Goal: Navigation & Orientation: Find specific page/section

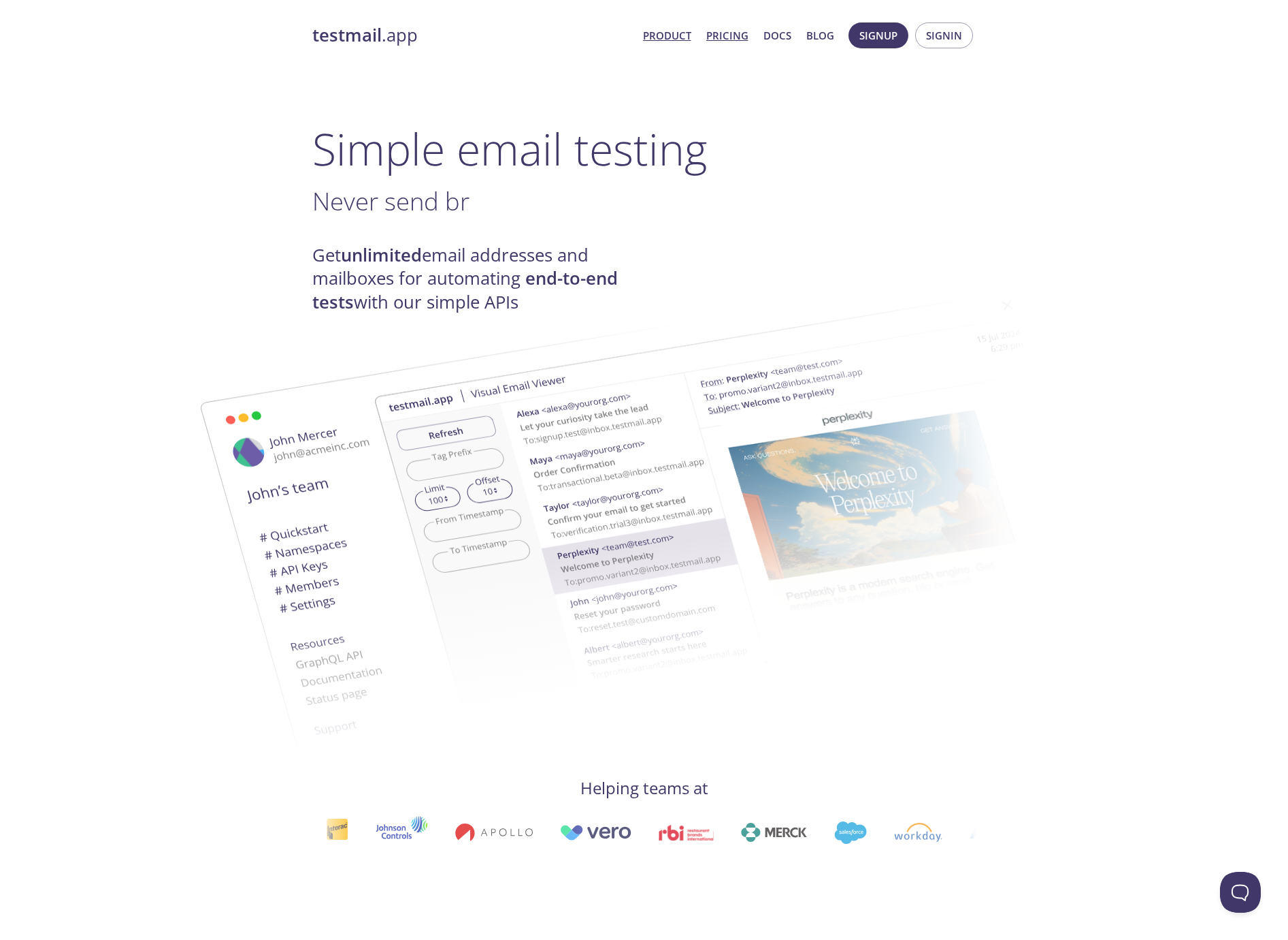
click at [733, 41] on link "Pricing" at bounding box center [727, 36] width 42 height 17
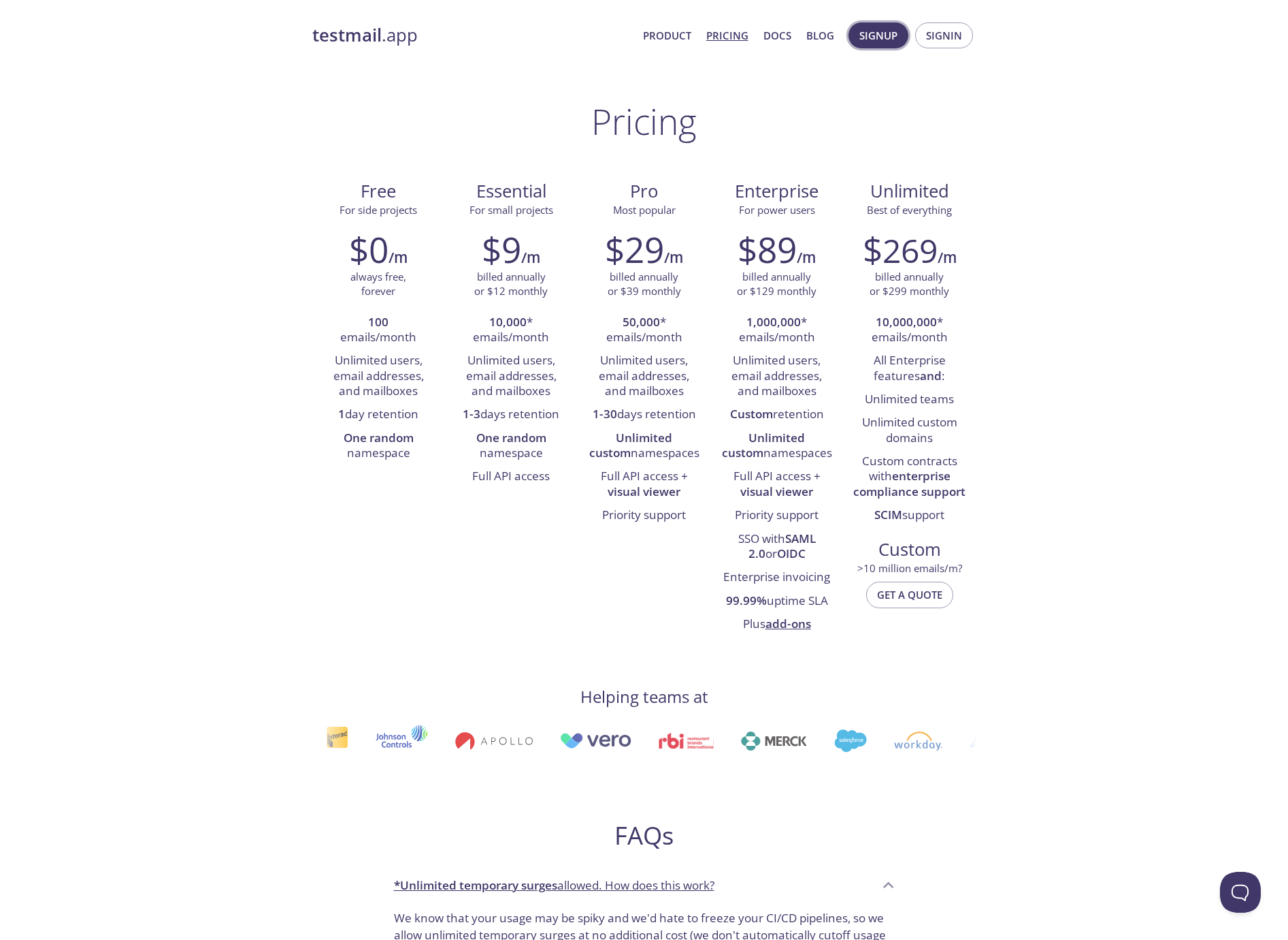
click at [880, 36] on span "Signup" at bounding box center [879, 36] width 39 height 17
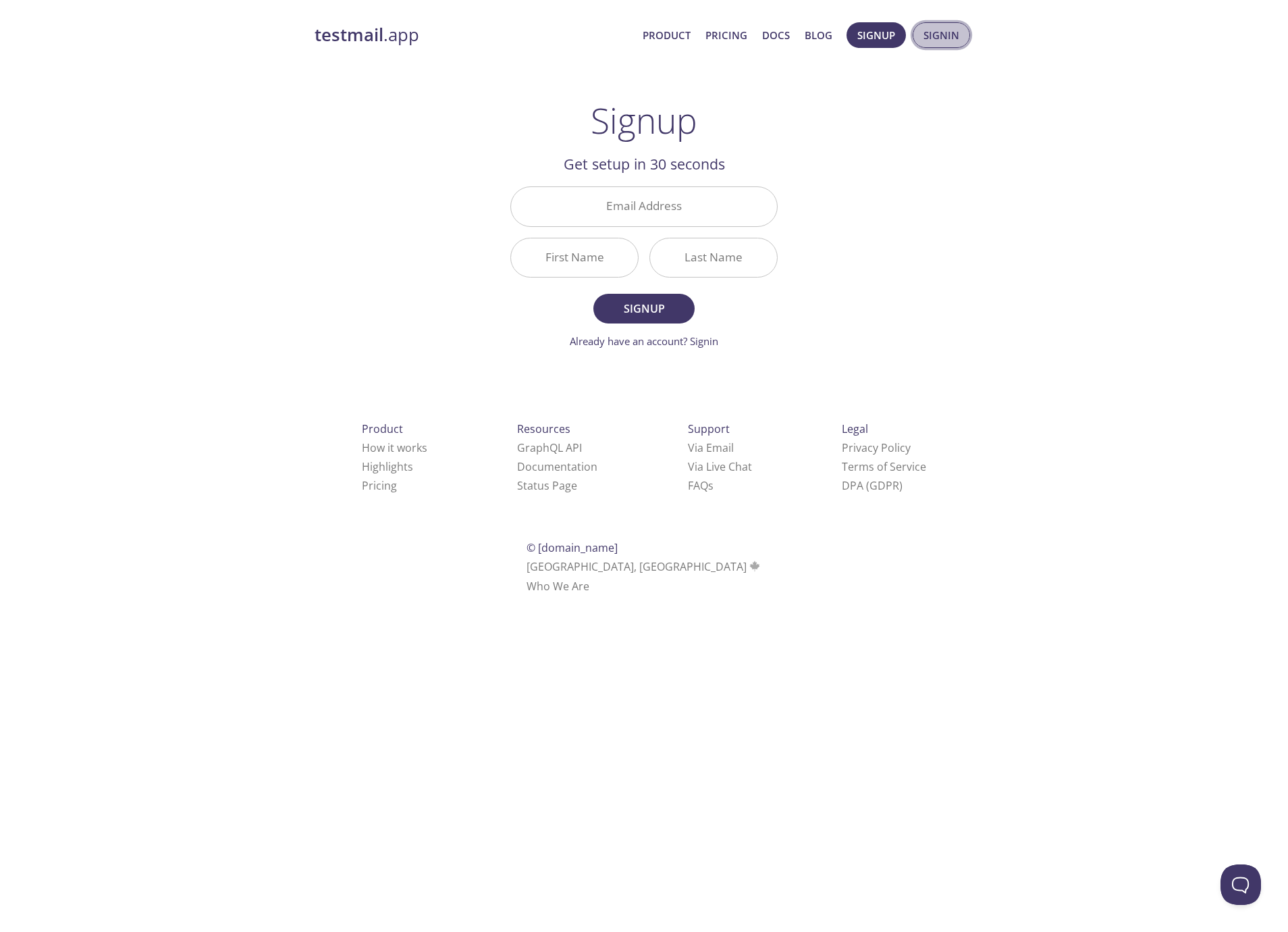
click at [925, 39] on span "Signin" at bounding box center [941, 35] width 35 height 17
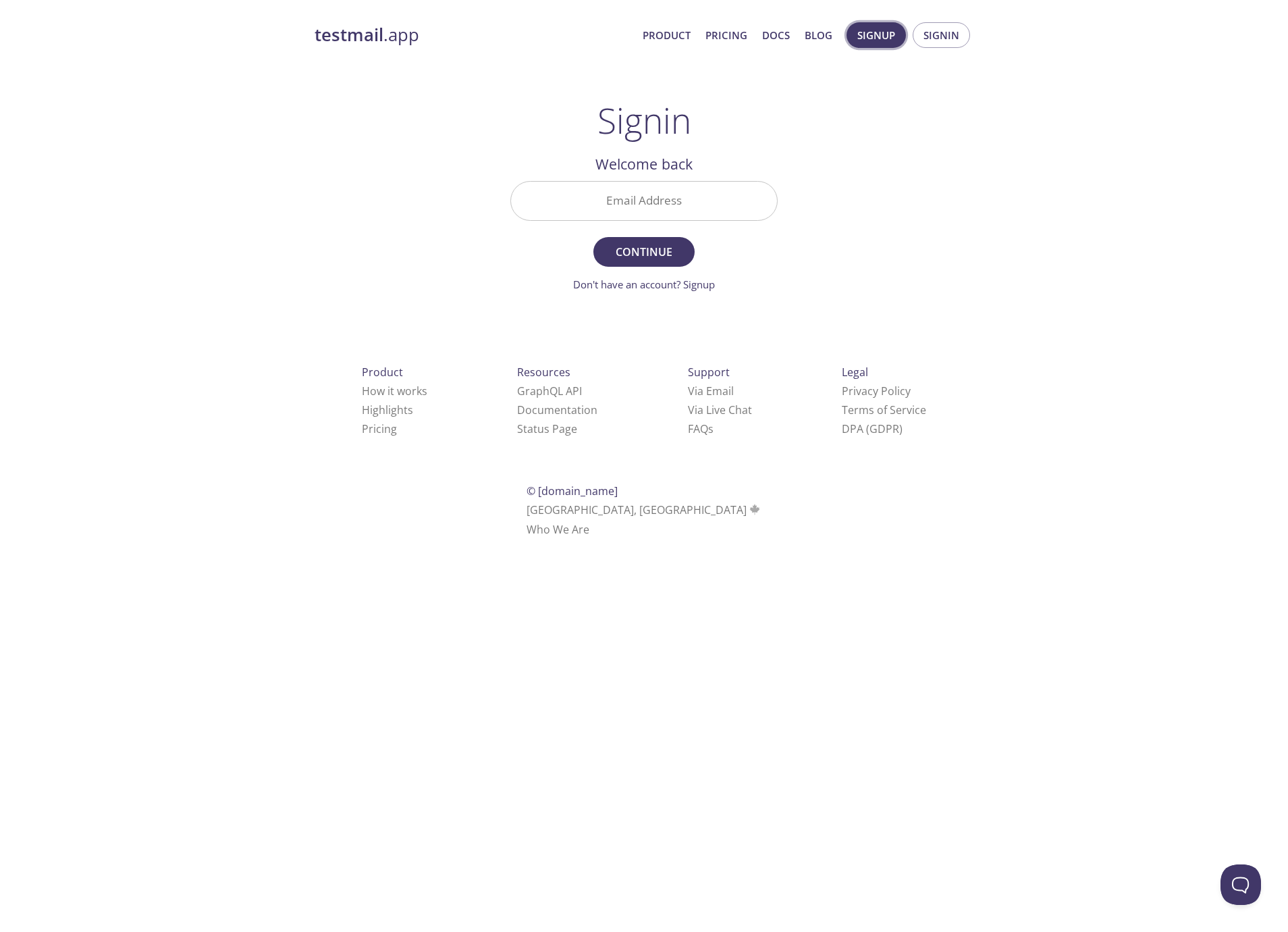
click at [878, 39] on span "Signup" at bounding box center [877, 35] width 38 height 17
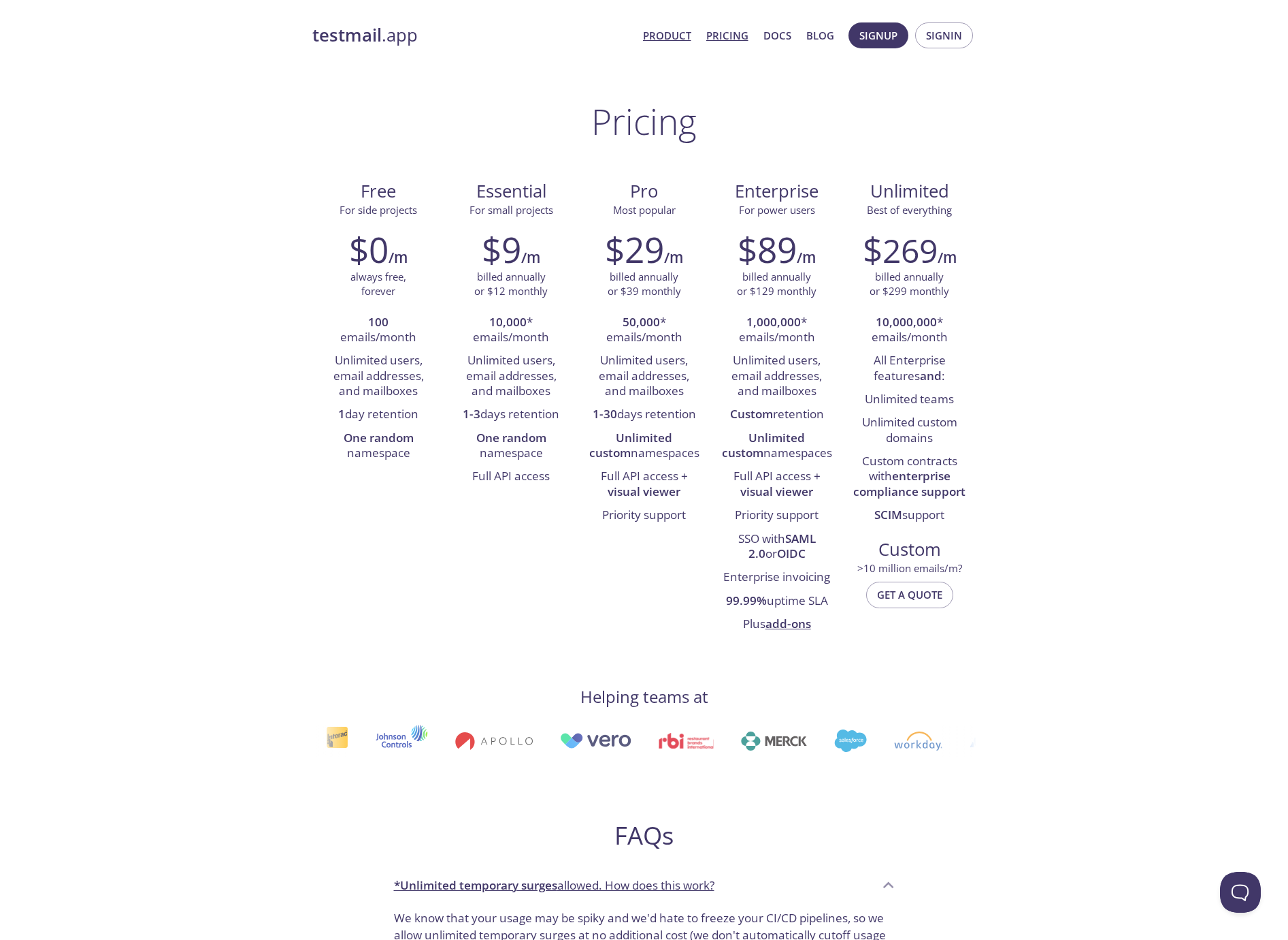
click at [692, 32] on link "Product" at bounding box center [668, 36] width 48 height 17
